Goal: Find specific page/section: Find specific page/section

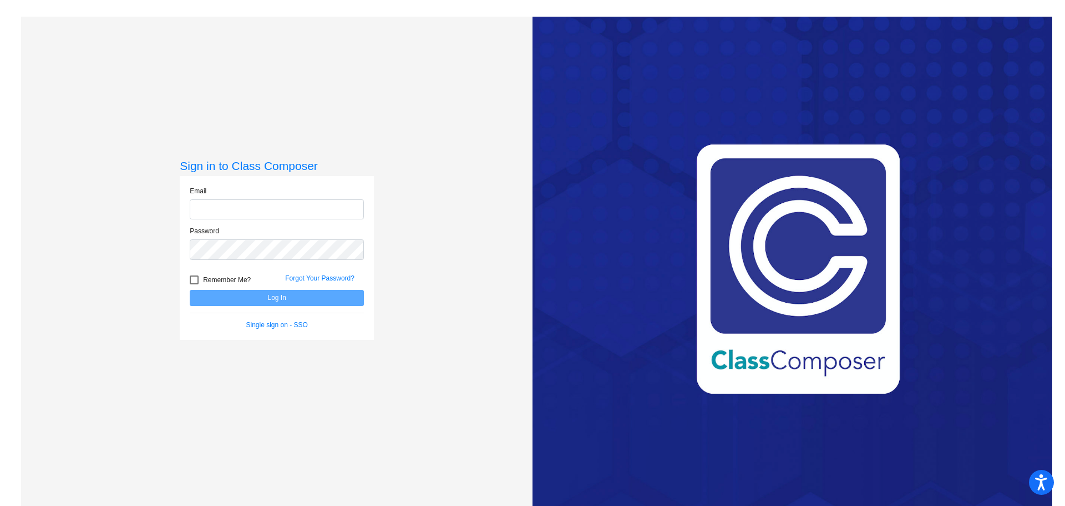
click at [214, 210] on input "email" at bounding box center [277, 209] width 174 height 21
type input "[EMAIL_ADDRESS][DOMAIN_NAME]"
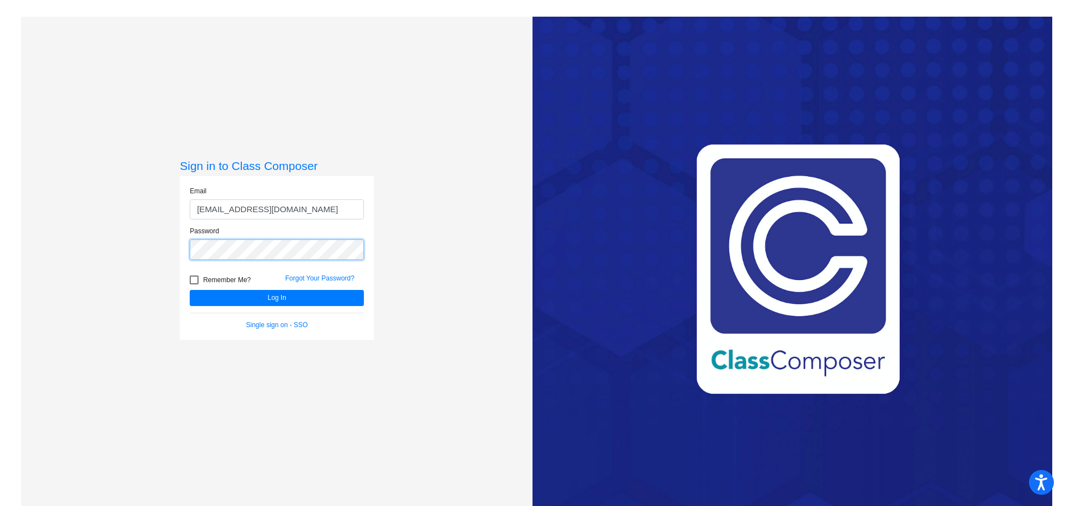
click at [190, 290] on button "Log In" at bounding box center [277, 298] width 174 height 16
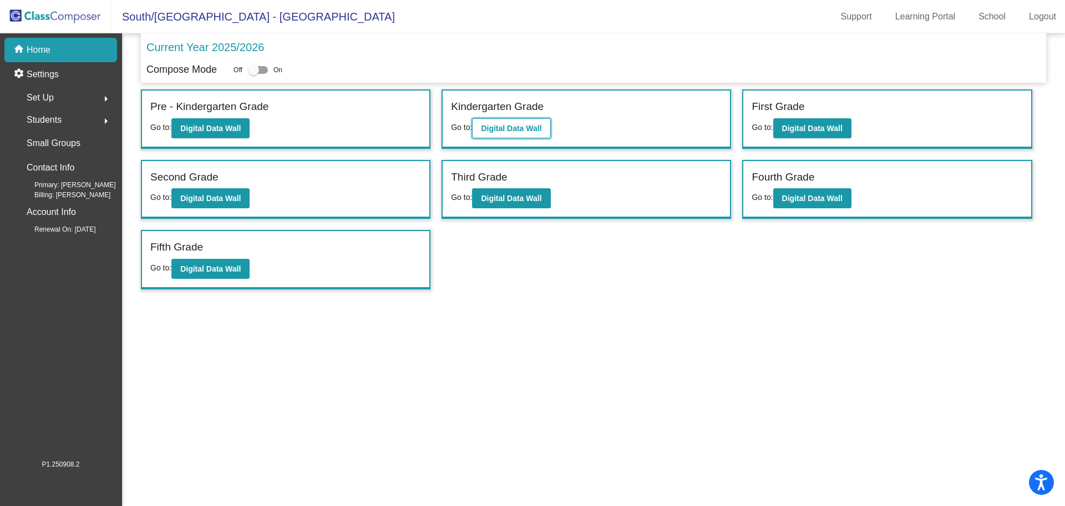
click at [522, 127] on b "Digital Data Wall" at bounding box center [511, 128] width 60 height 9
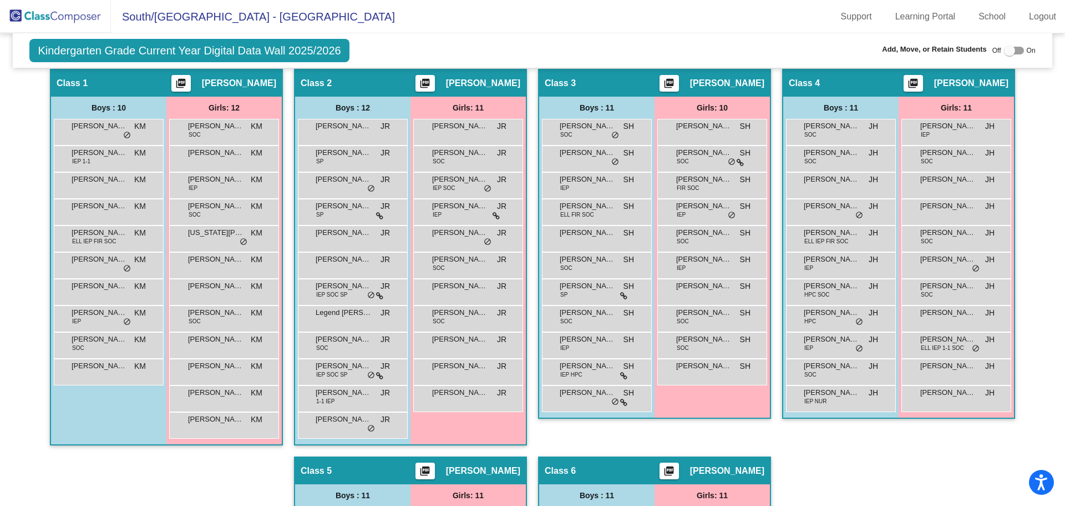
scroll to position [228, 0]
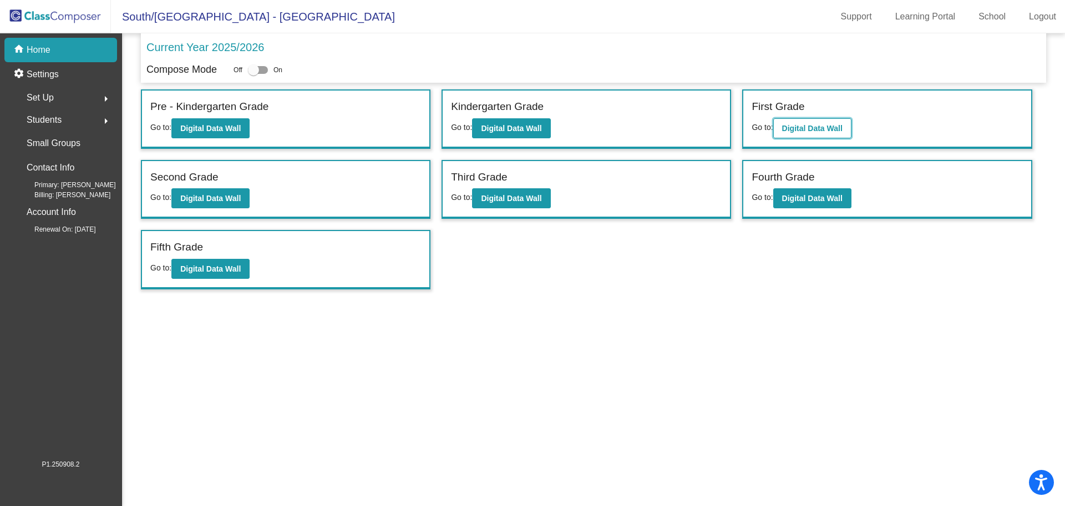
click at [820, 126] on b "Digital Data Wall" at bounding box center [812, 128] width 60 height 9
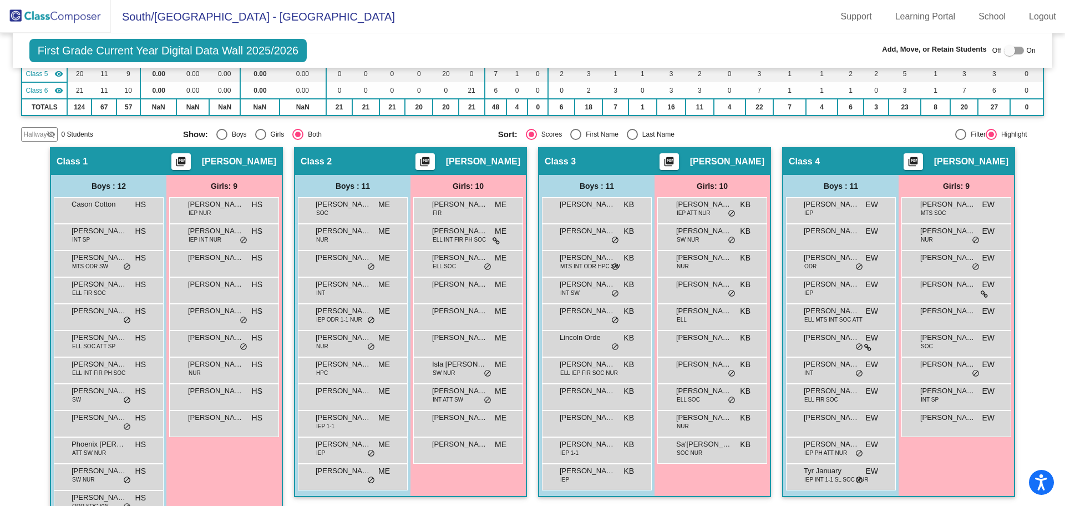
scroll to position [117, 0]
